Goal: Transaction & Acquisition: Download file/media

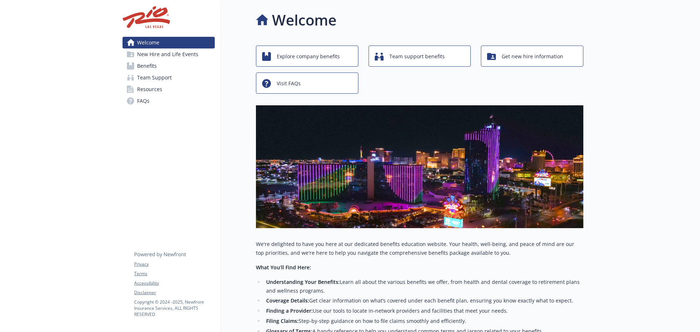
click at [156, 64] on span "Benefits" at bounding box center [147, 66] width 20 height 12
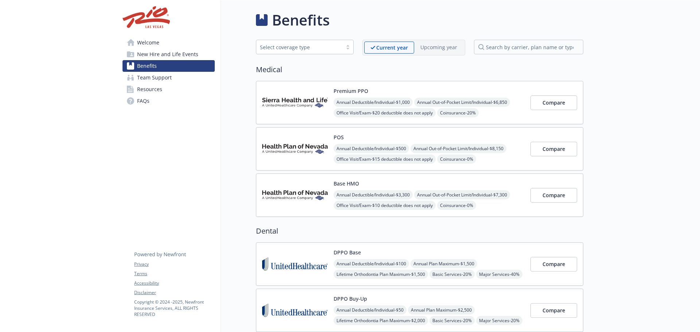
click at [380, 92] on div "Premium PPO Annual Deductible/Individual - $1,000 Annual Out-of-Pocket Limit/In…" at bounding box center [429, 102] width 191 height 31
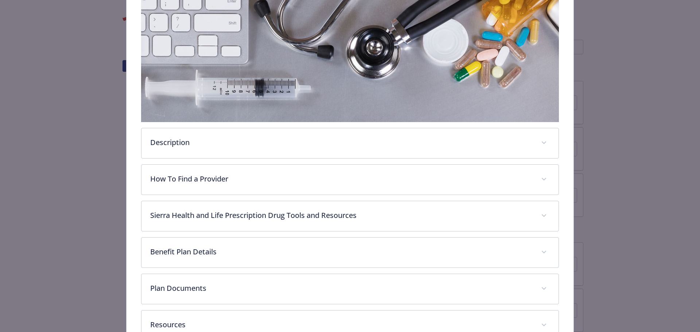
scroll to position [204, 0]
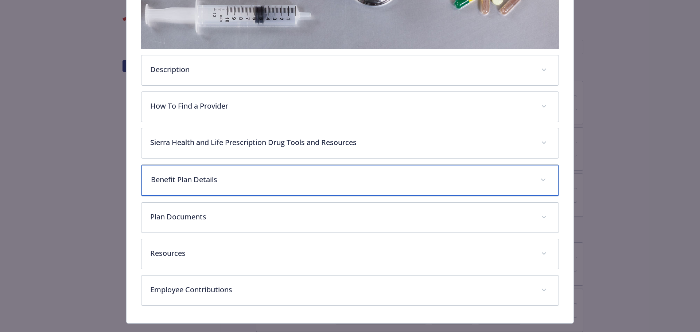
click at [290, 186] on div "Benefit Plan Details" at bounding box center [349, 180] width 417 height 31
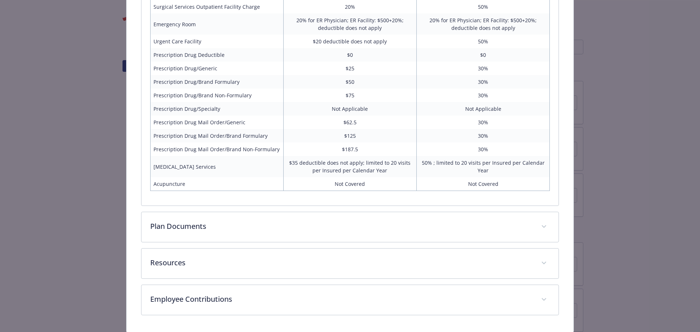
scroll to position [579, 0]
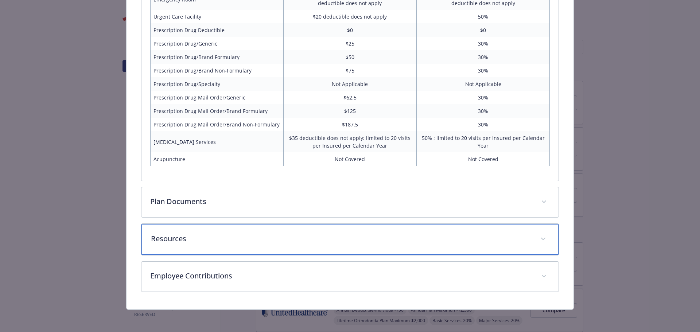
click at [225, 243] on p "Resources" at bounding box center [341, 238] width 381 height 11
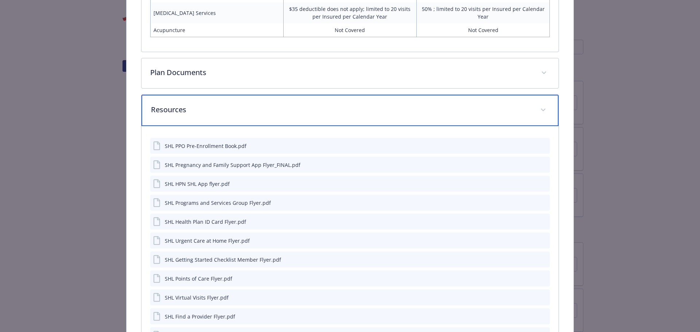
scroll to position [686, 0]
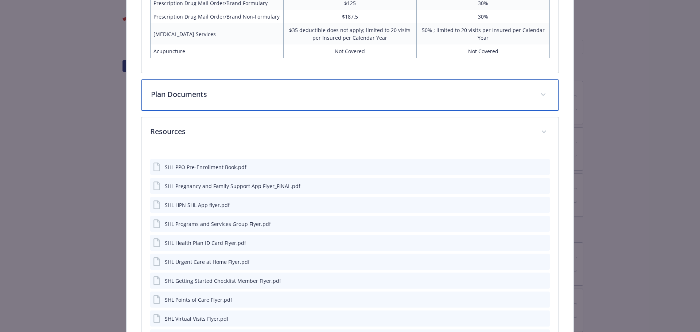
click at [246, 99] on div "Plan Documents" at bounding box center [349, 94] width 417 height 31
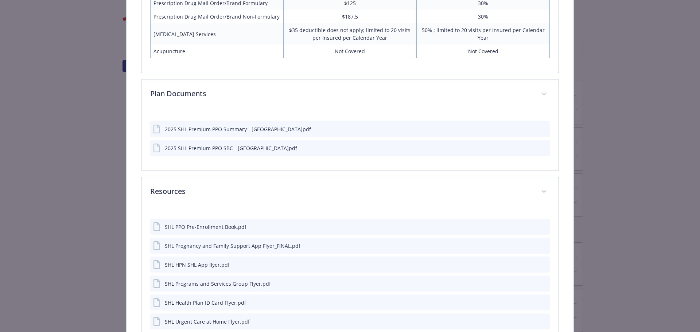
click at [528, 129] on icon "download file" at bounding box center [531, 129] width 6 height 6
click at [529, 127] on icon "download file" at bounding box center [531, 128] width 5 height 4
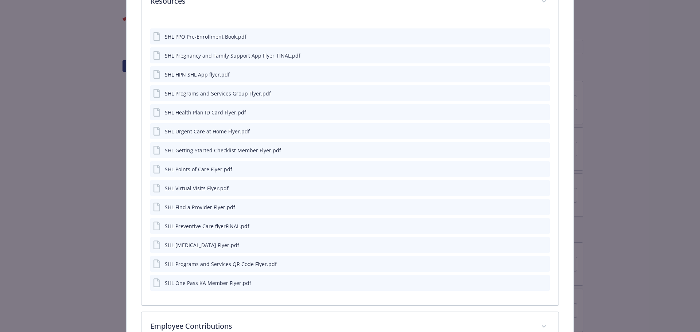
scroll to position [869, 0]
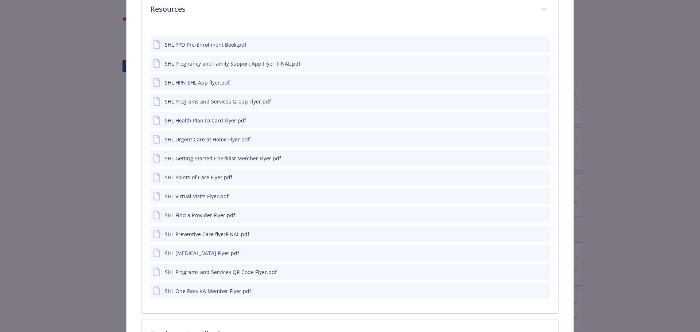
click at [530, 214] on button "download file" at bounding box center [530, 214] width 7 height 7
